Goal: Task Accomplishment & Management: Complete application form

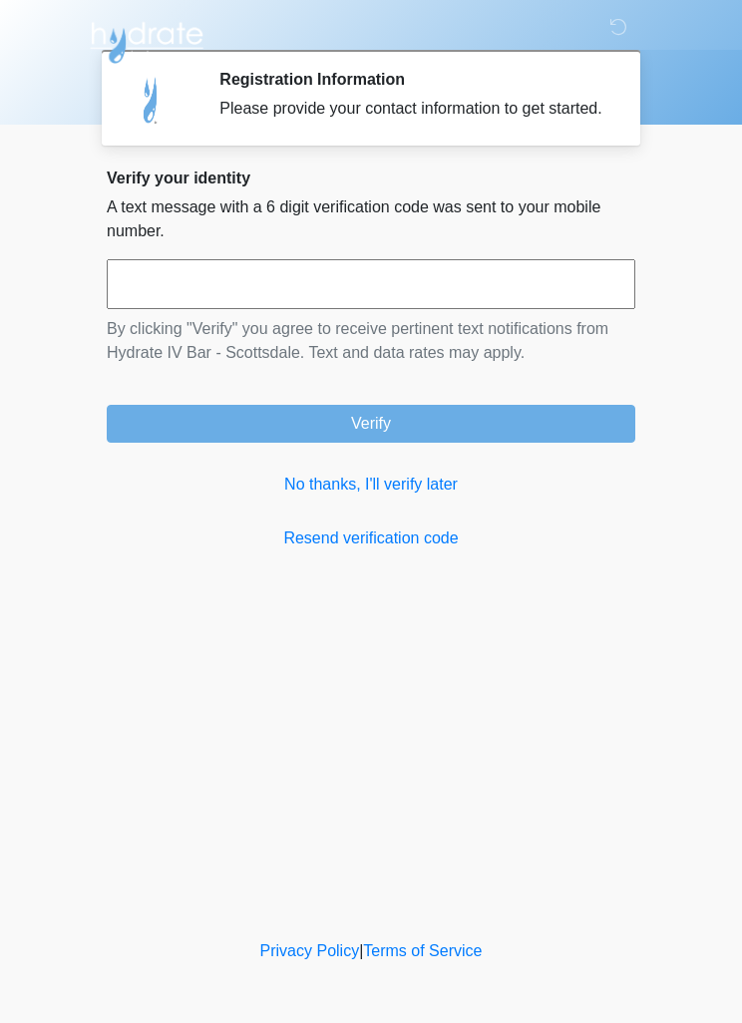
click at [432, 494] on link "No thanks, I'll verify later" at bounding box center [371, 485] width 529 height 24
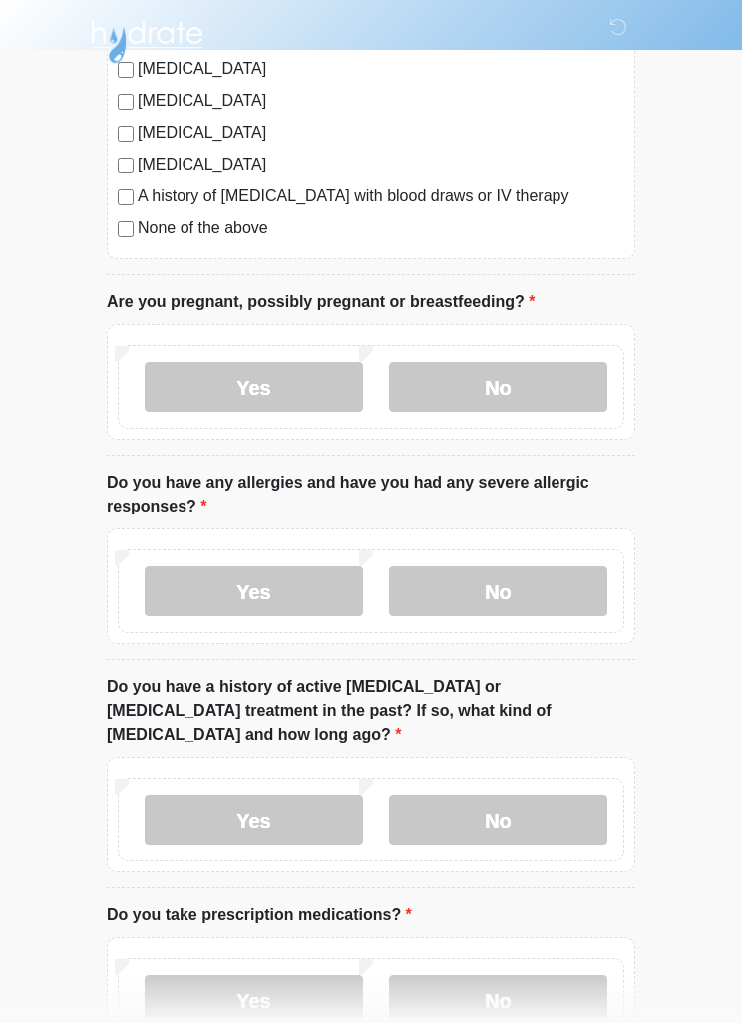
scroll to position [582, 0]
click at [544, 398] on label "No" at bounding box center [498, 387] width 218 height 50
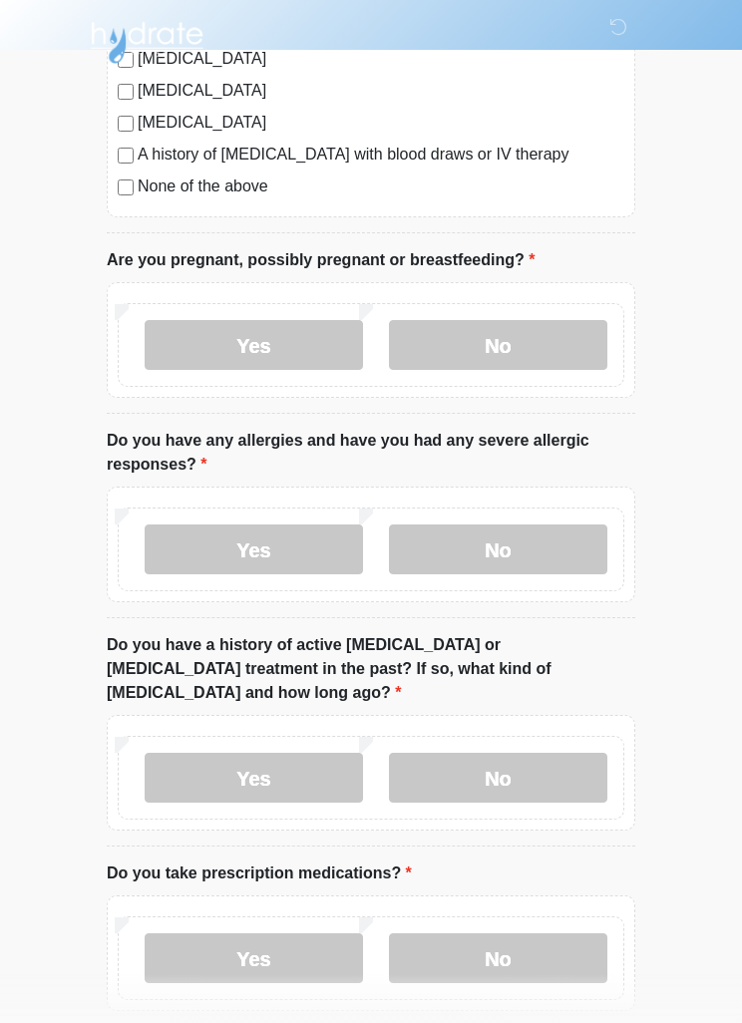
scroll to position [651, 0]
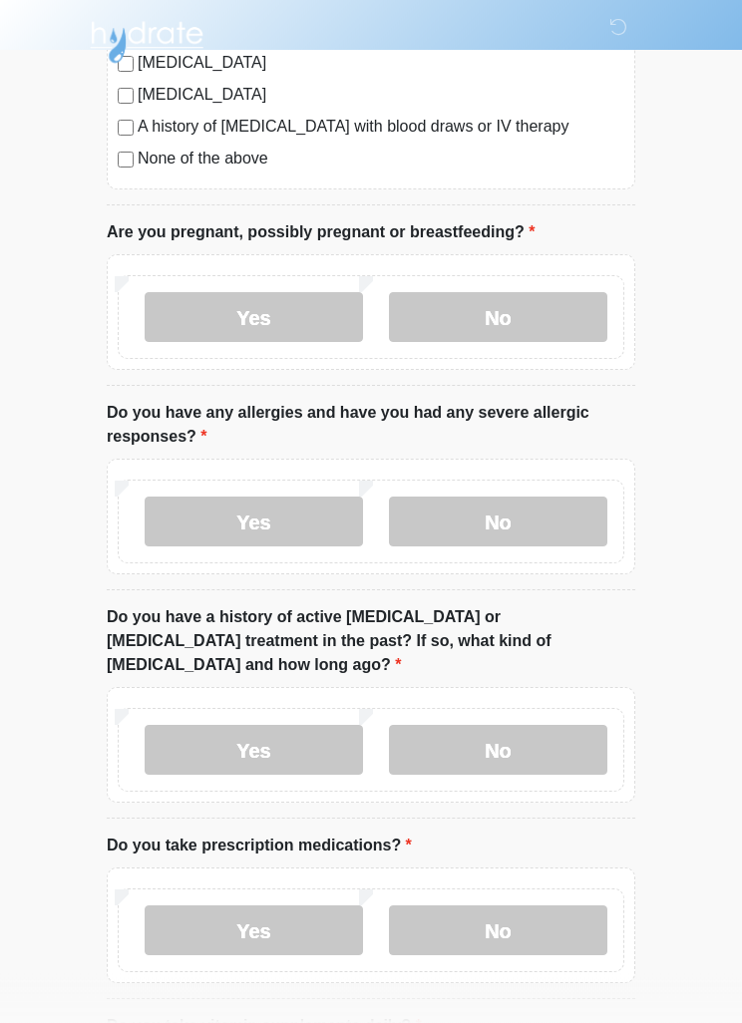
click at [556, 522] on label "No" at bounding box center [498, 523] width 218 height 50
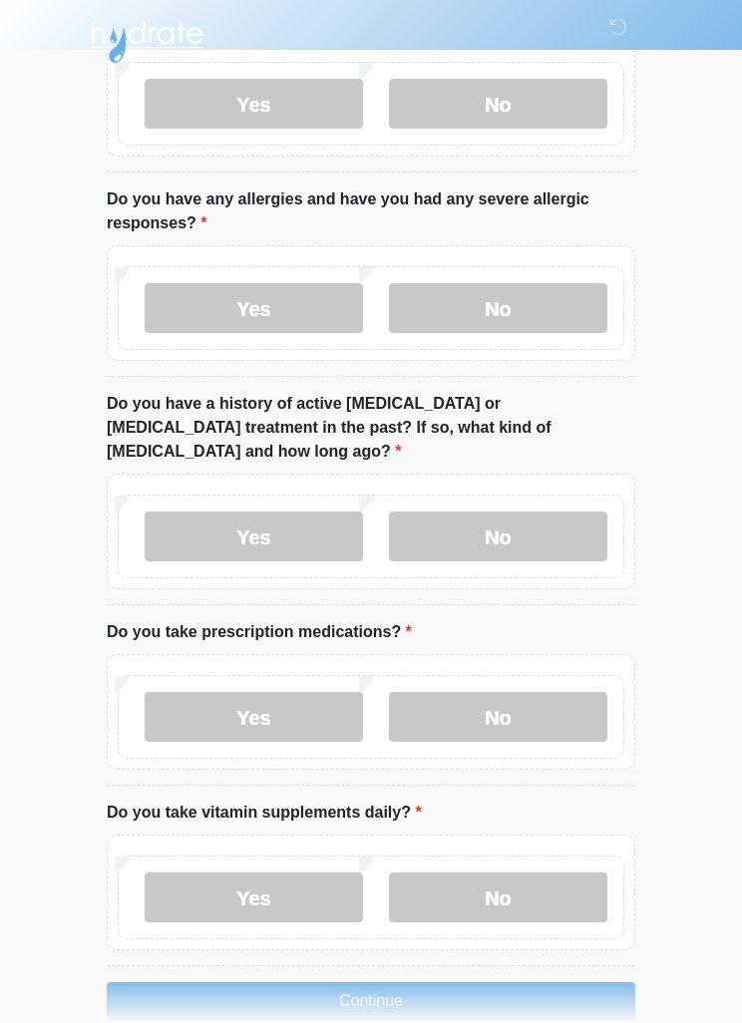
scroll to position [880, 0]
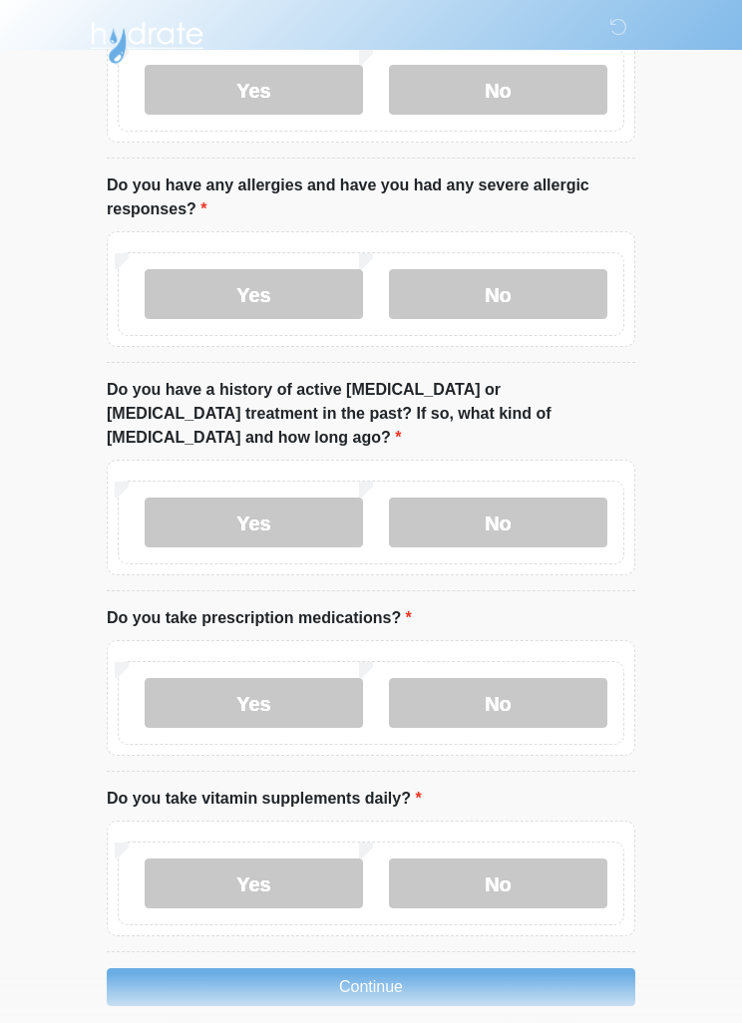
click at [548, 499] on label "No" at bounding box center [498, 523] width 218 height 50
click at [175, 678] on label "Yes" at bounding box center [254, 703] width 218 height 50
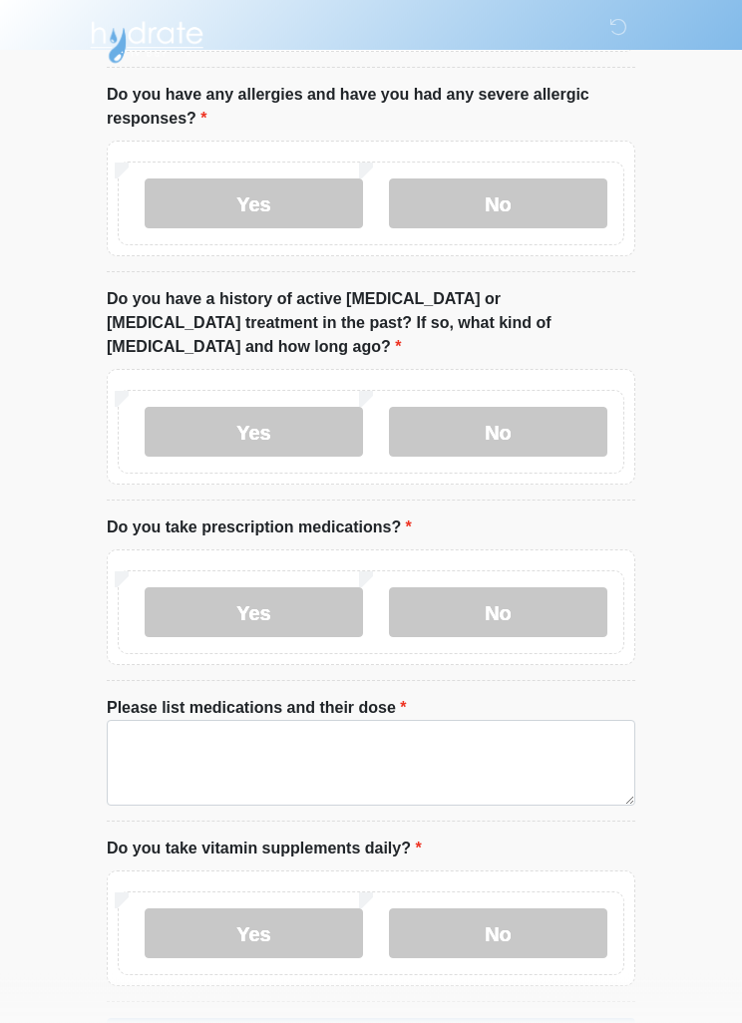
scroll to position [1020, 0]
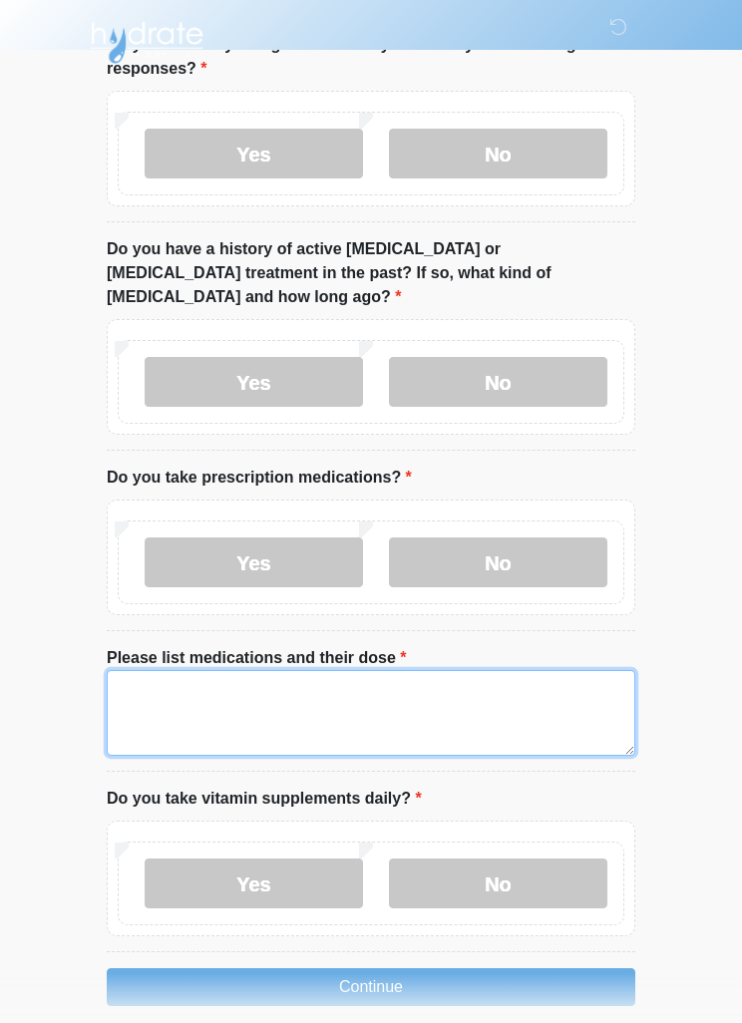
click at [137, 670] on textarea "Please list medications and their dose" at bounding box center [371, 713] width 529 height 86
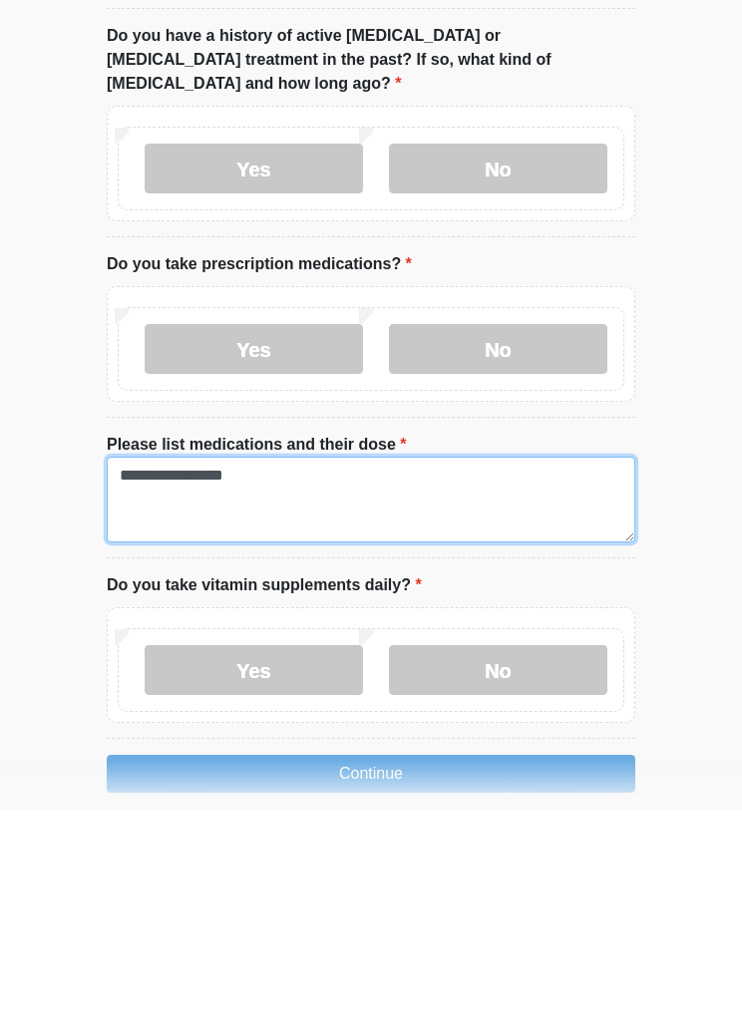
type textarea "**********"
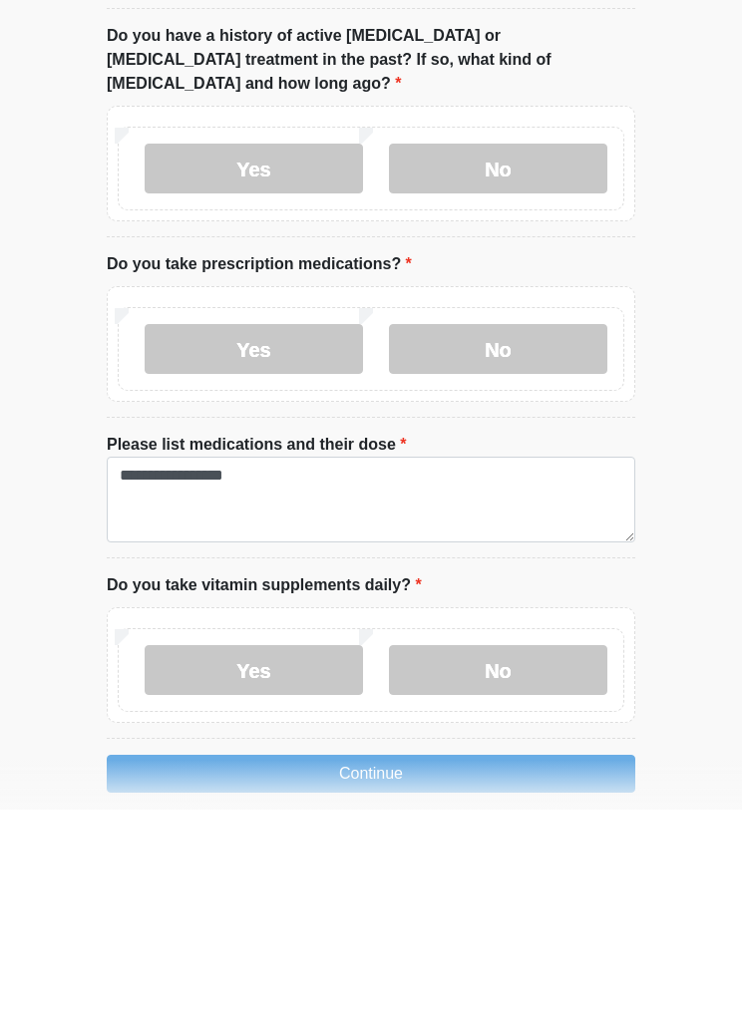
click at [181, 859] on label "Yes" at bounding box center [254, 884] width 218 height 50
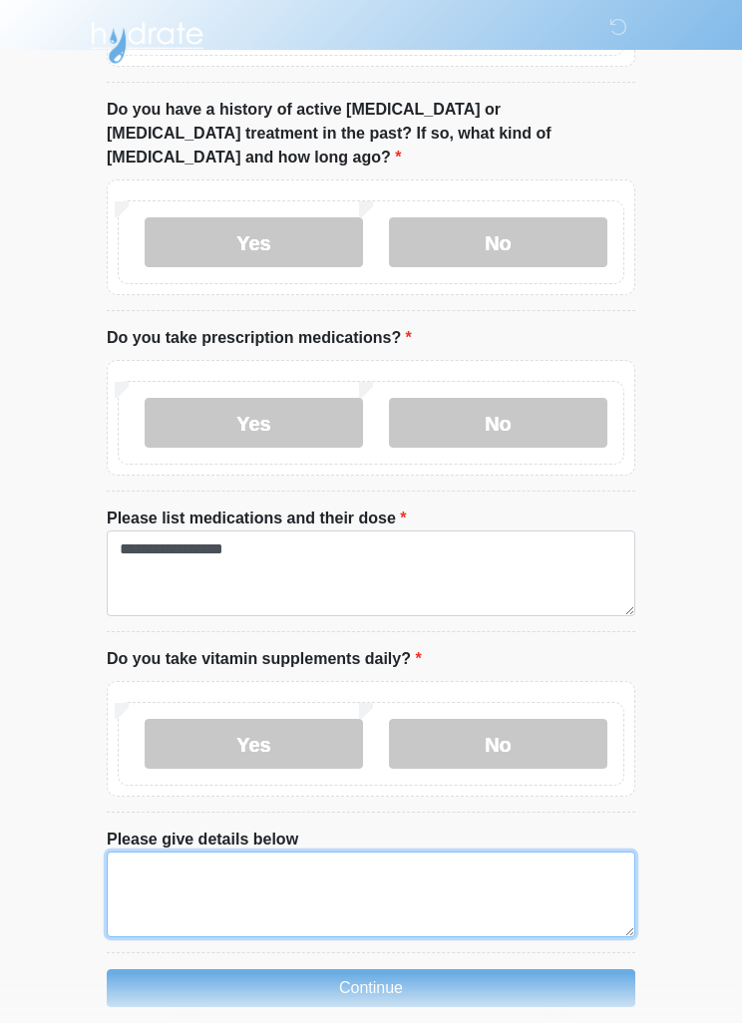
click at [529, 860] on textarea "Please give details below" at bounding box center [371, 895] width 529 height 86
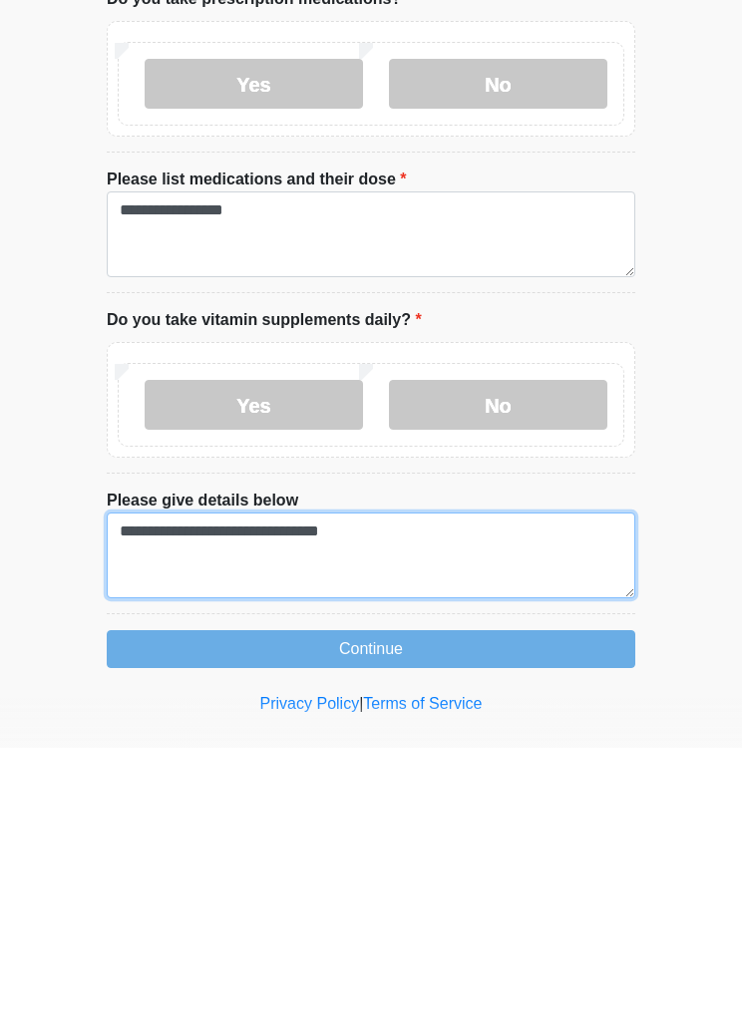
type textarea "**********"
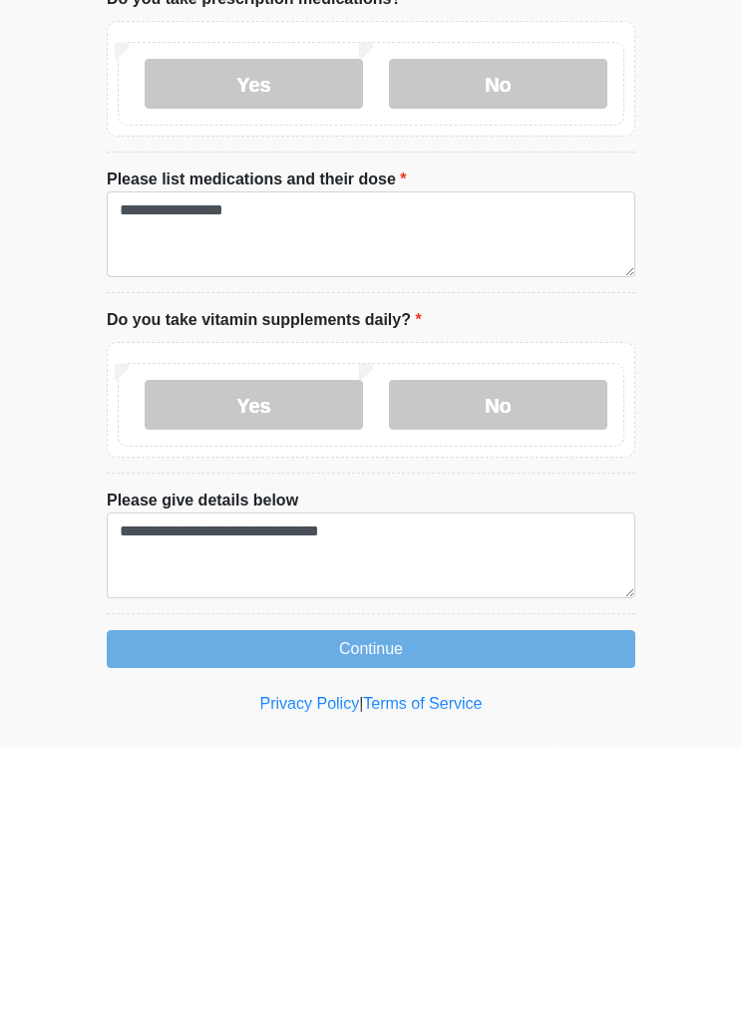
click at [515, 906] on button "Continue" at bounding box center [371, 925] width 529 height 38
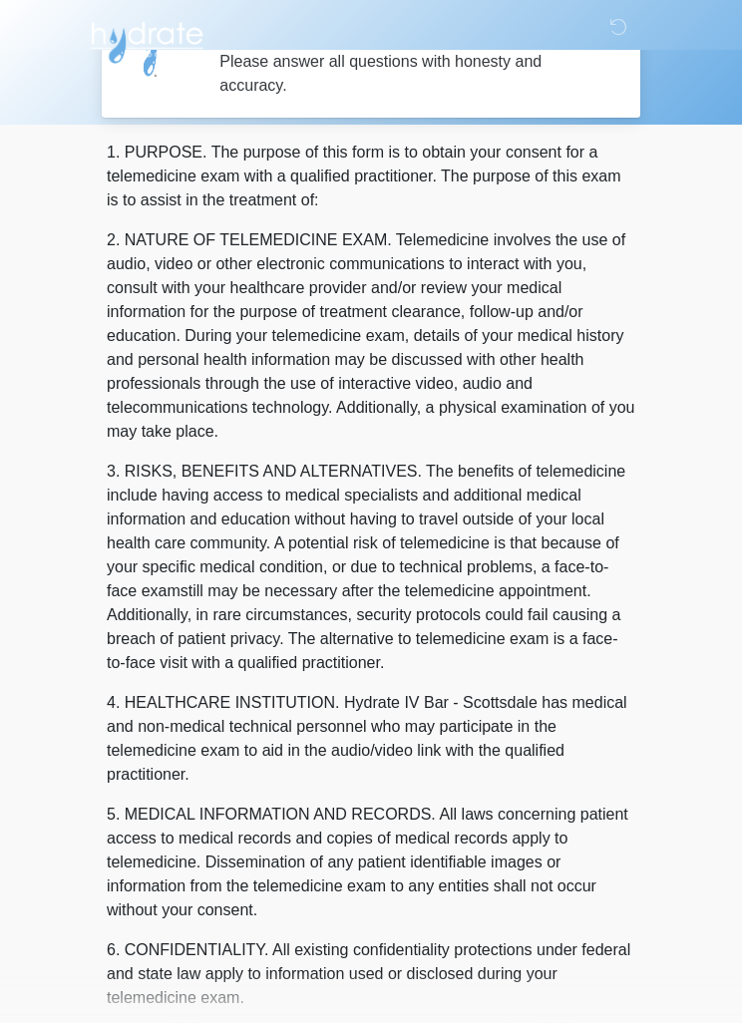
scroll to position [0, 0]
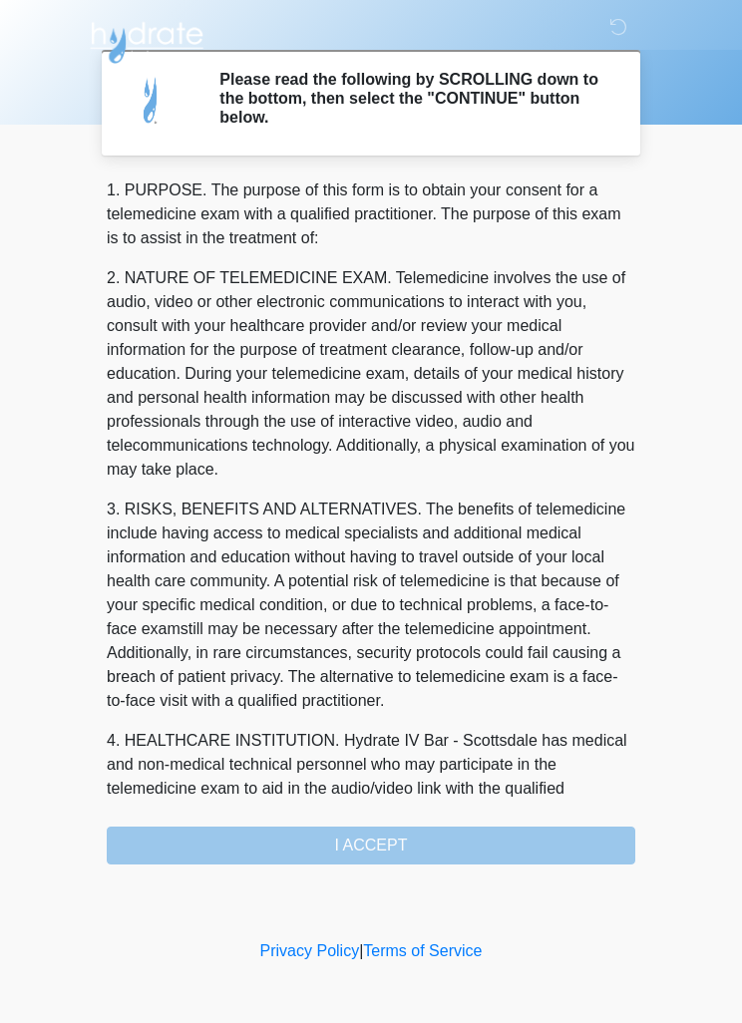
click at [623, 29] on icon at bounding box center [618, 27] width 18 height 18
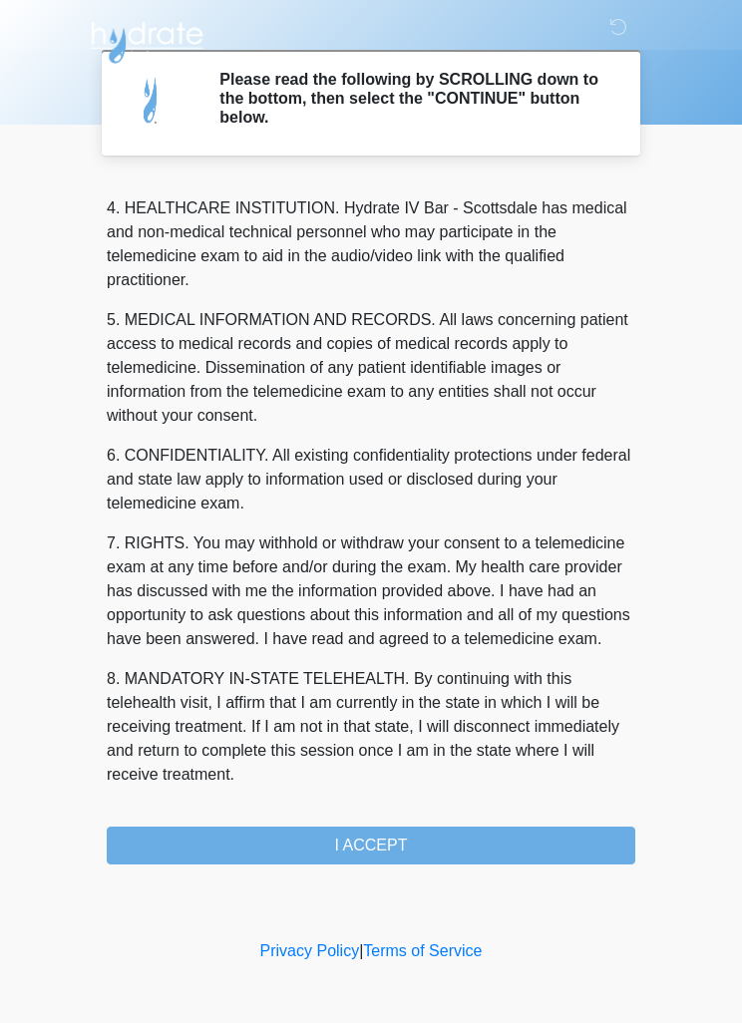
scroll to position [557, 0]
click at [483, 842] on button "I ACCEPT" at bounding box center [371, 846] width 529 height 38
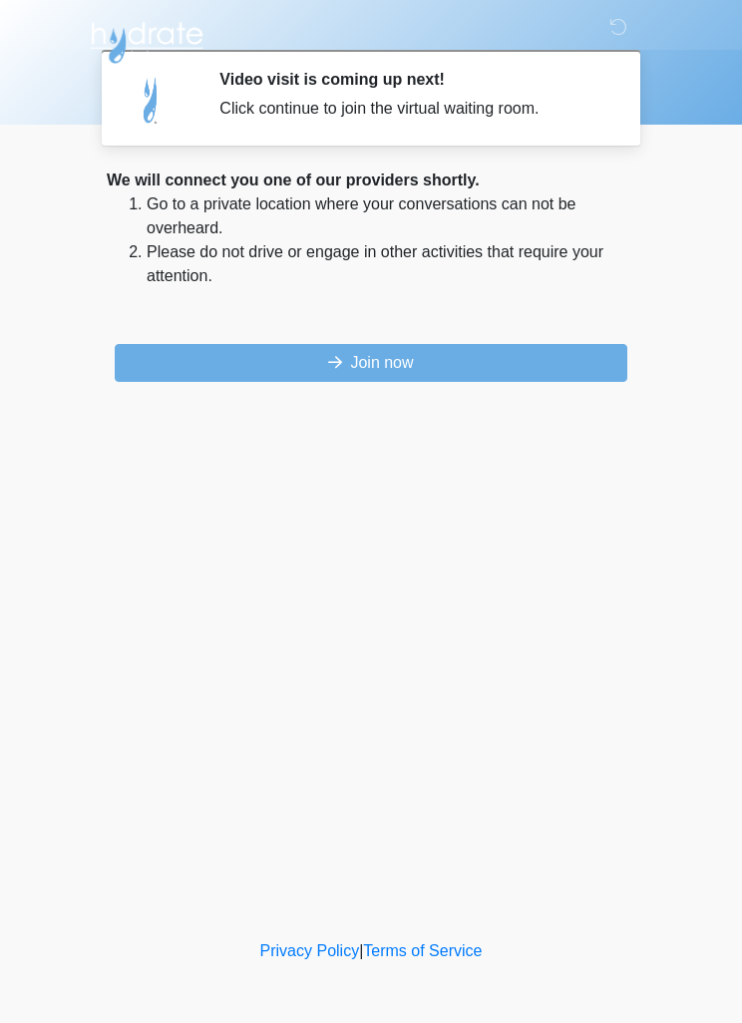
click at [585, 367] on button "Join now" at bounding box center [371, 363] width 513 height 38
